Goal: Navigation & Orientation: Find specific page/section

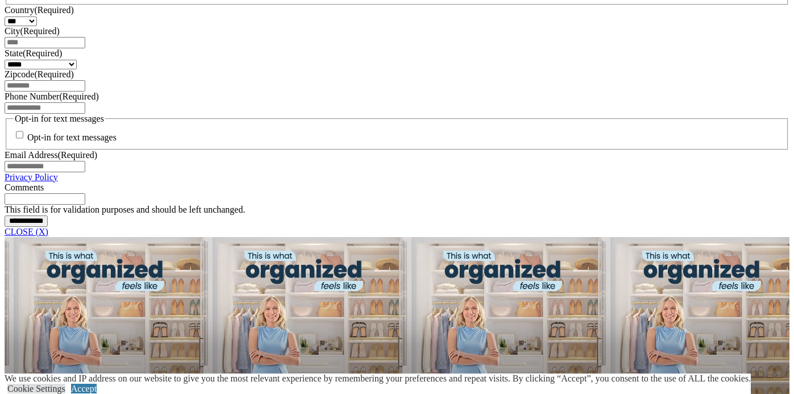
scroll to position [820, 0]
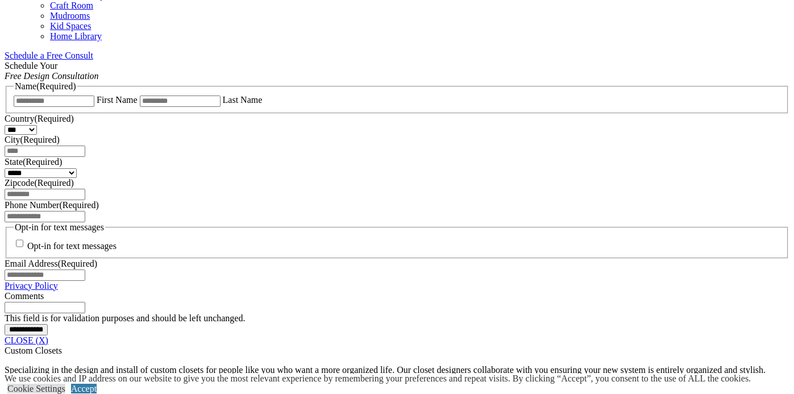
scroll to position [720, 0]
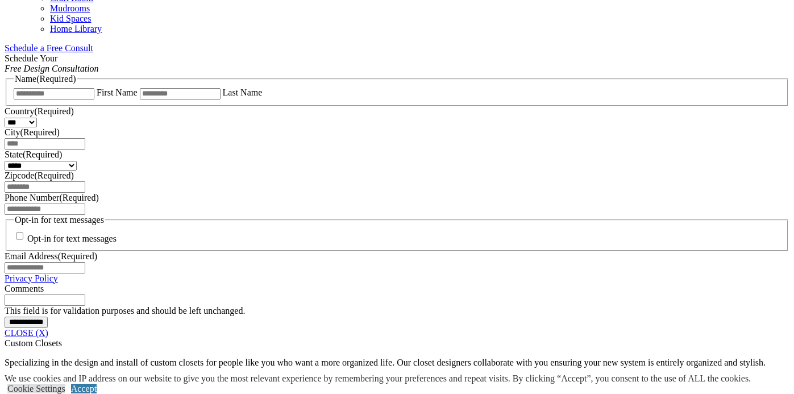
click at [48, 328] on link "CLOSE (X)" at bounding box center [27, 333] width 44 height 10
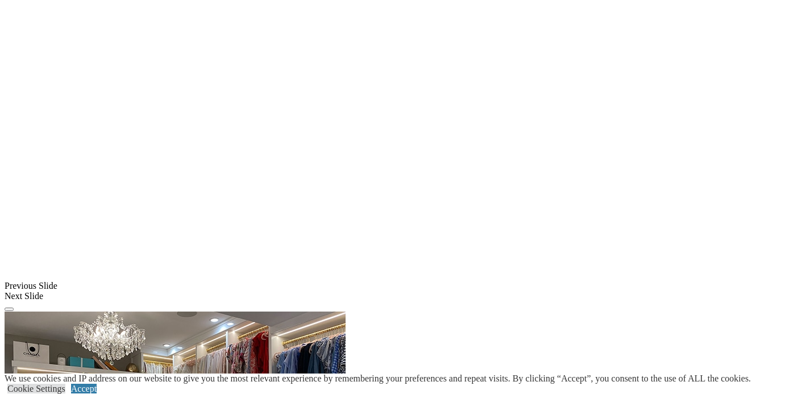
scroll to position [839, 0]
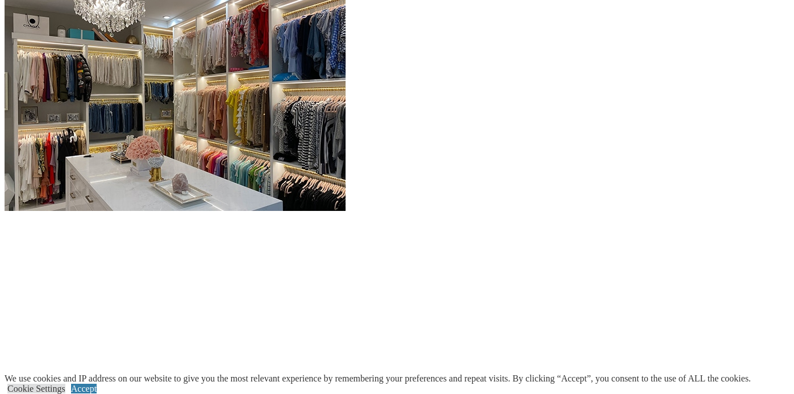
scroll to position [1149, 0]
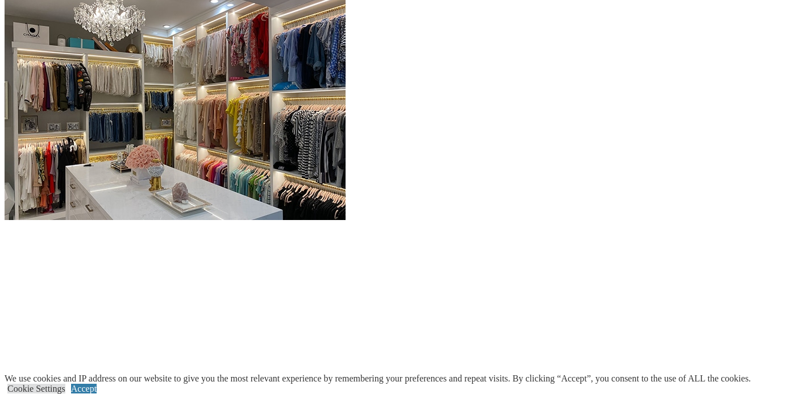
scroll to position [1066, 0]
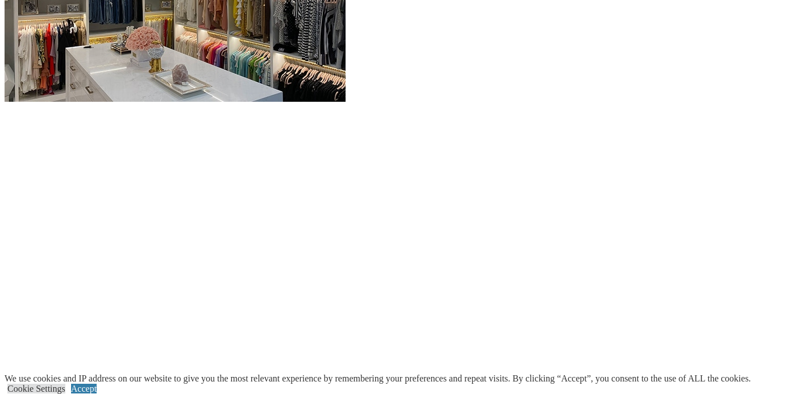
scroll to position [1114, 0]
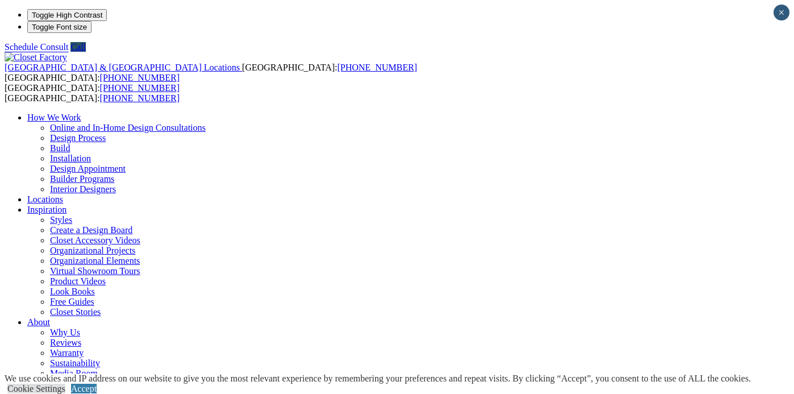
type input "*****"
click at [65, 384] on link "Cookie Settings" at bounding box center [36, 389] width 58 height 10
